Goal: Task Accomplishment & Management: Use online tool/utility

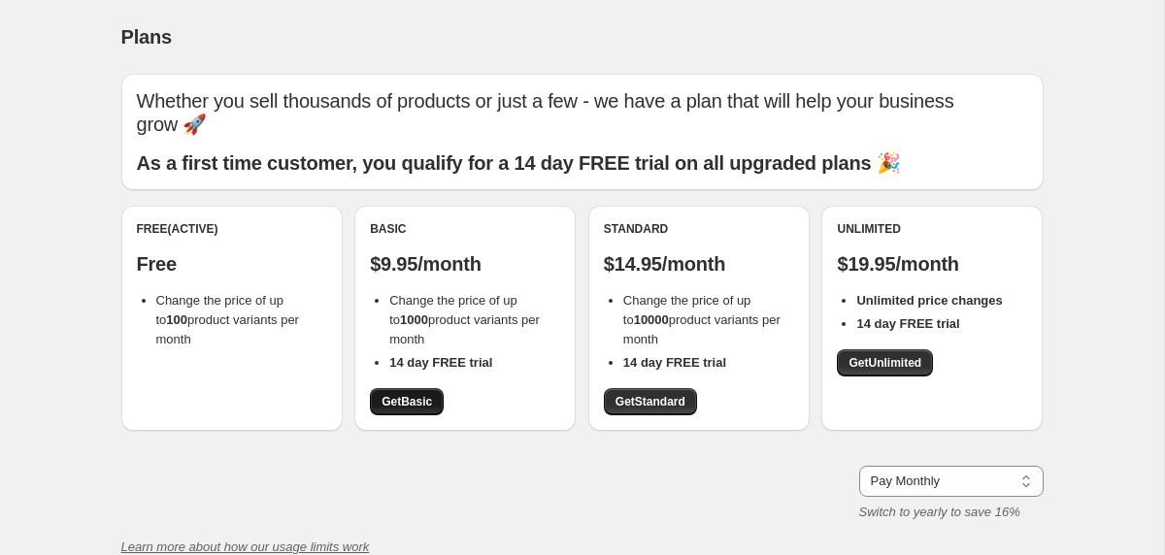
click at [424, 398] on span "Get Basic" at bounding box center [407, 402] width 50 height 16
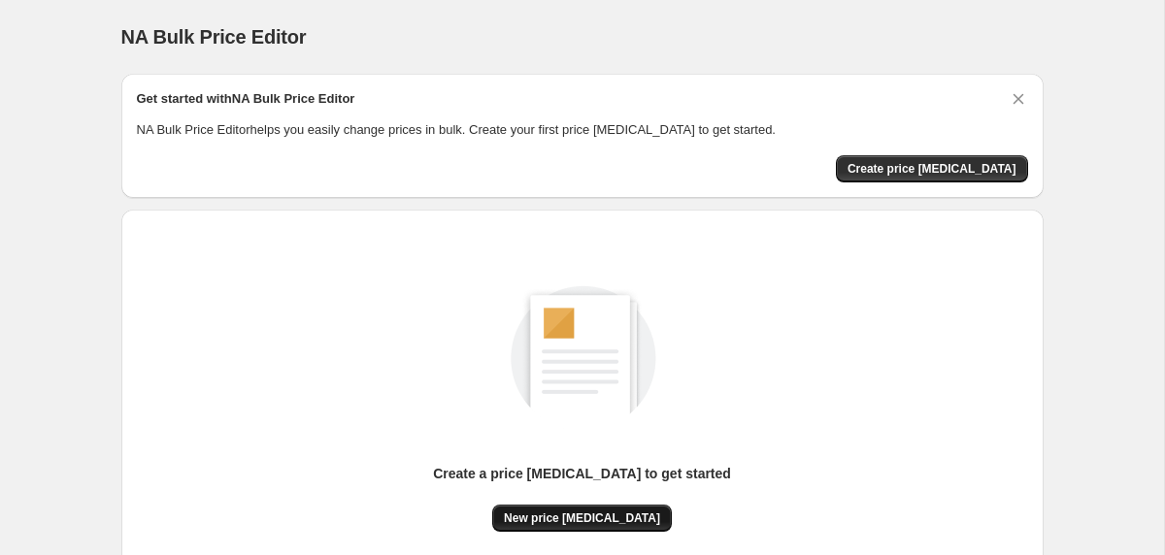
click at [638, 512] on span "New price [MEDICAL_DATA]" at bounding box center [582, 519] width 156 height 16
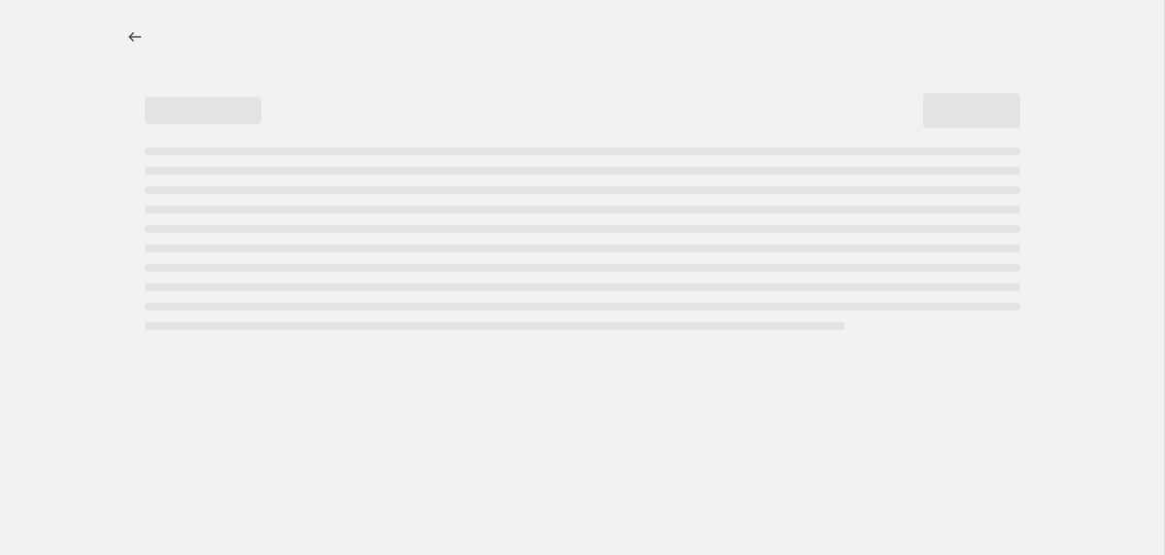
select select "percentage"
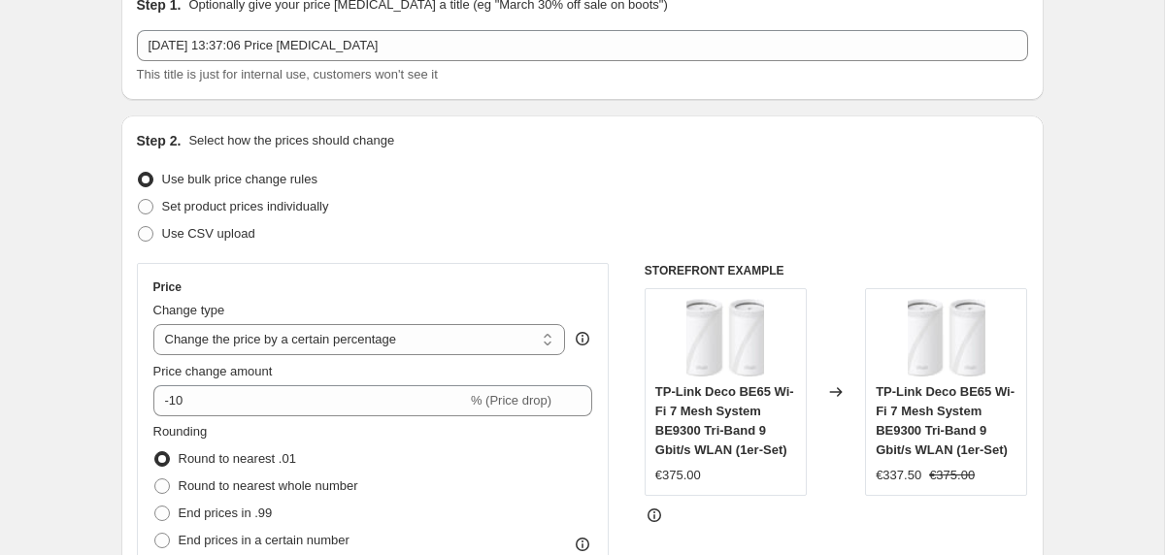
scroll to position [215, 0]
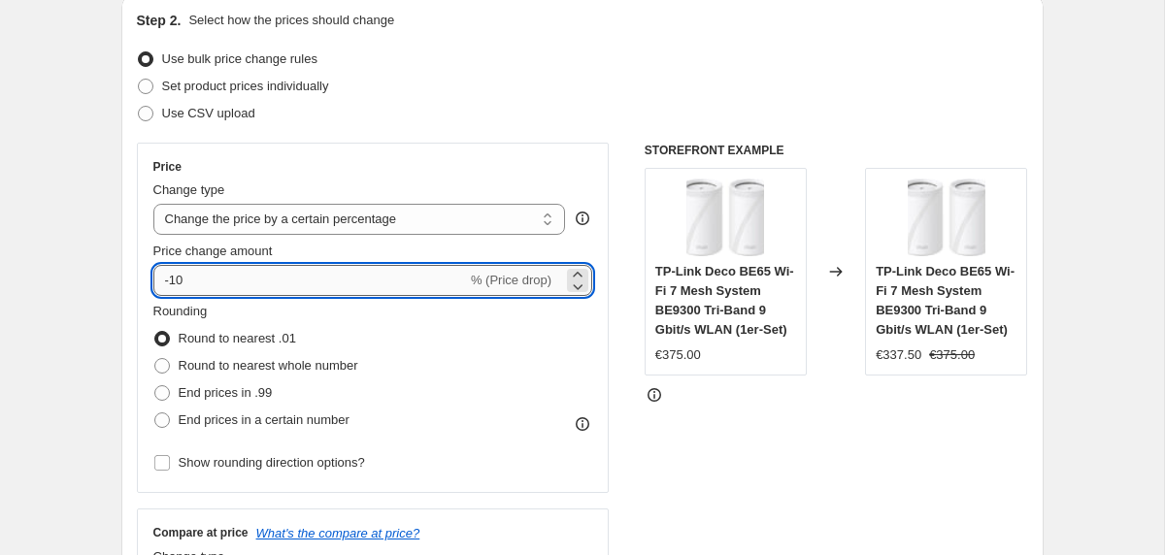
click at [177, 283] on input "-10" at bounding box center [310, 280] width 314 height 31
type input "-40"
click at [239, 391] on span "End prices in .99" at bounding box center [226, 393] width 94 height 15
click at [155, 387] on input "End prices in .99" at bounding box center [154, 386] width 1 height 1
radio input "true"
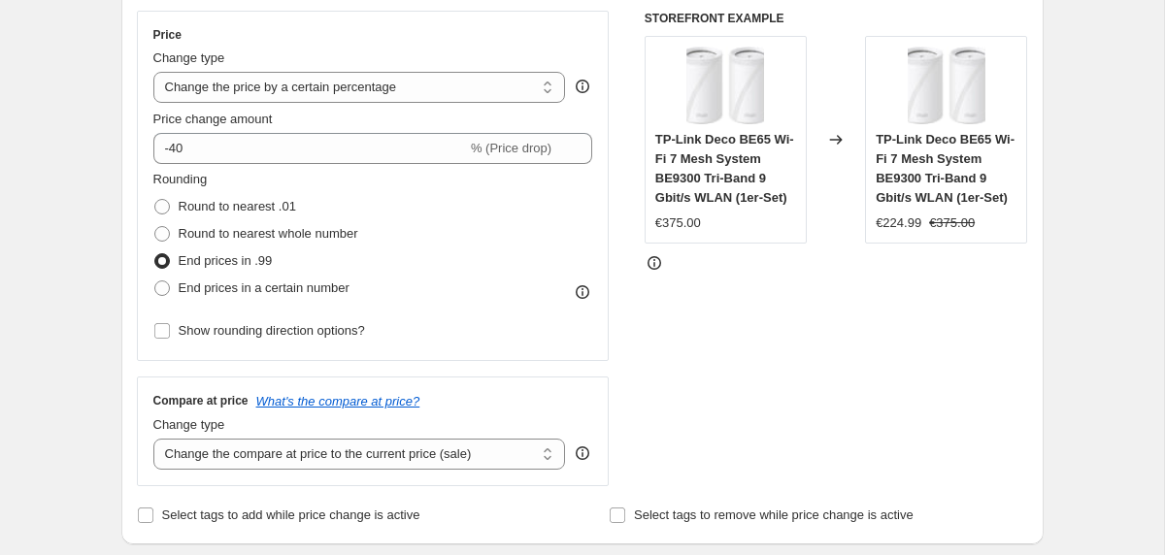
scroll to position [387, 0]
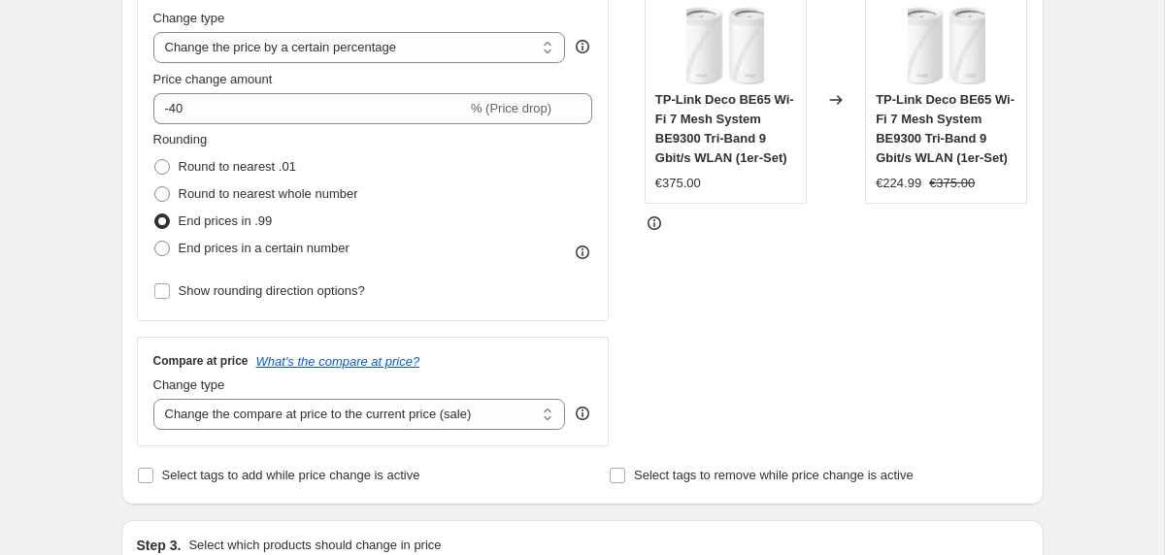
click at [938, 362] on div "STOREFRONT EXAMPLE TP-Link Deco BE65 Wi-Fi 7 Mesh System BE9300 Tri-Band 9 Gbit…" at bounding box center [837, 209] width 384 height 476
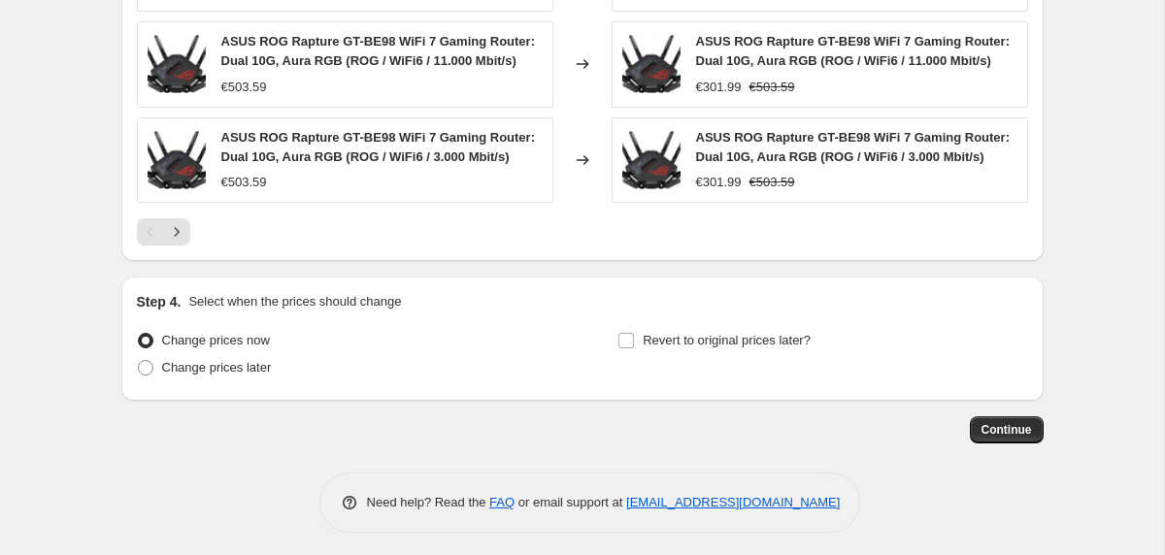
scroll to position [1417, 0]
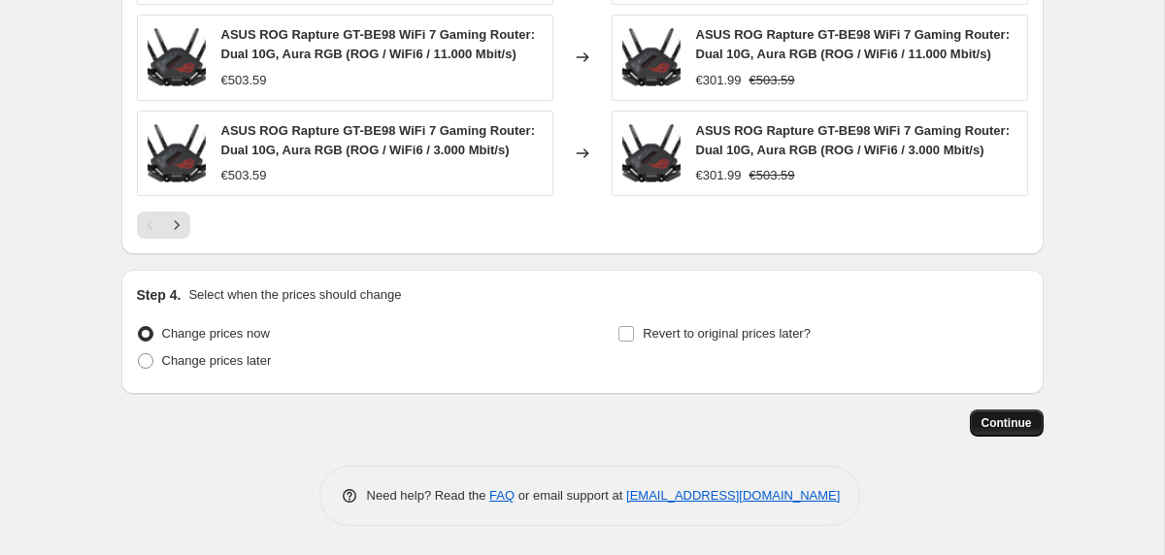
click at [1007, 431] on button "Continue" at bounding box center [1007, 423] width 74 height 27
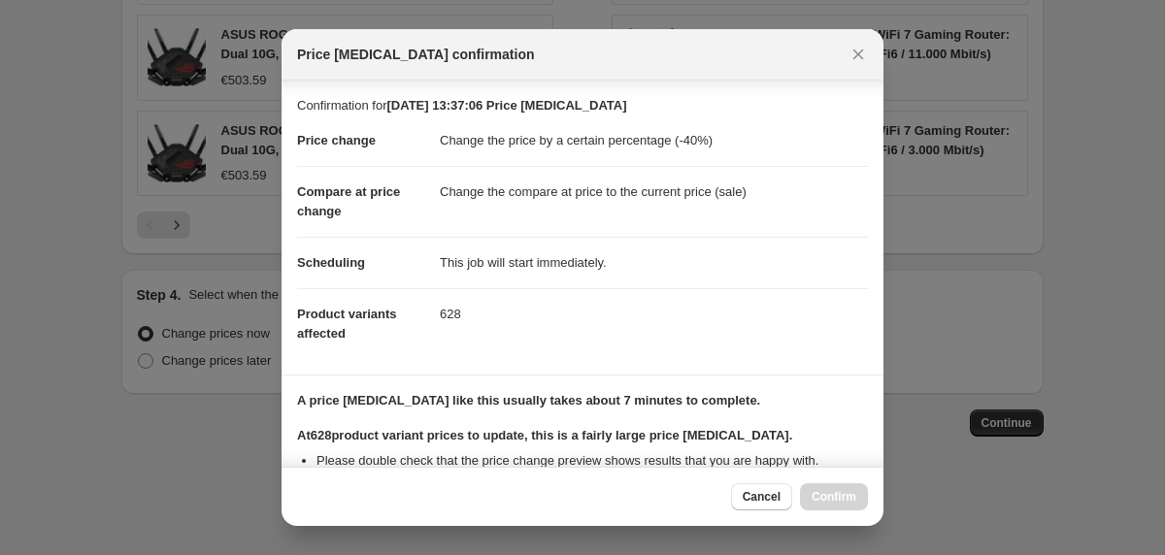
scroll to position [250, 0]
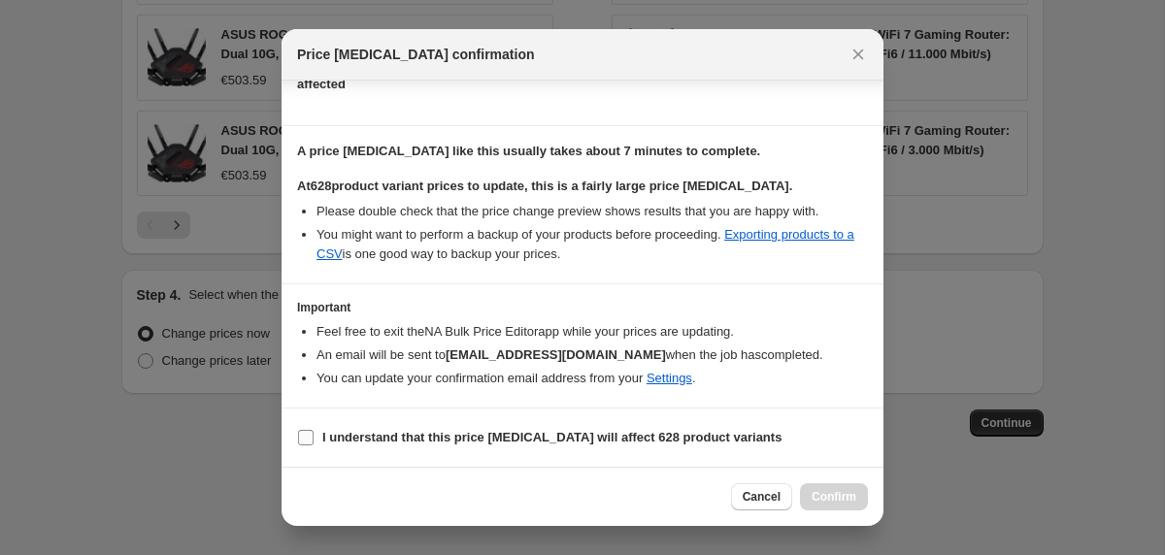
click at [485, 426] on label "I understand that this price [MEDICAL_DATA] will affect 628 product variants" at bounding box center [539, 437] width 485 height 27
click at [314, 430] on input "I understand that this price [MEDICAL_DATA] will affect 628 product variants" at bounding box center [306, 438] width 16 height 16
checkbox input "true"
click at [847, 499] on span "Confirm" at bounding box center [834, 497] width 45 height 16
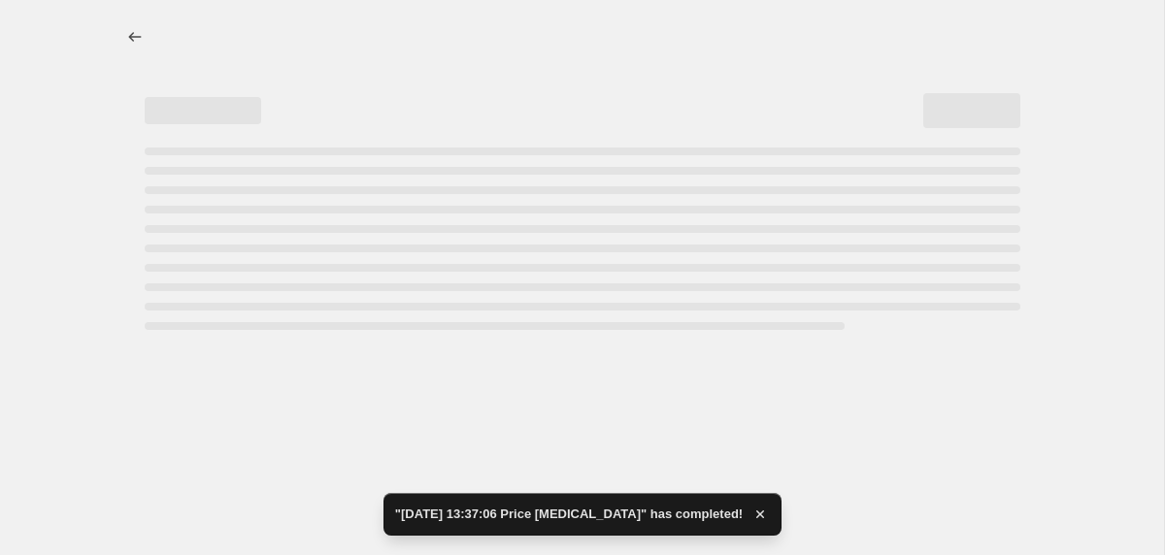
select select "percentage"
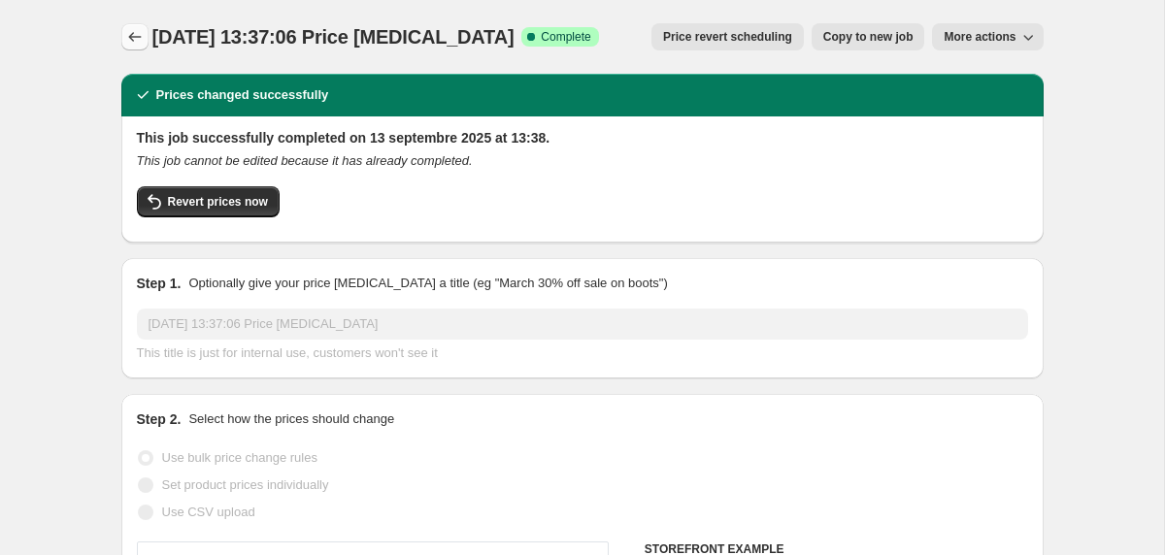
click at [146, 43] on button "Price change jobs" at bounding box center [134, 36] width 27 height 27
